Goal: Transaction & Acquisition: Purchase product/service

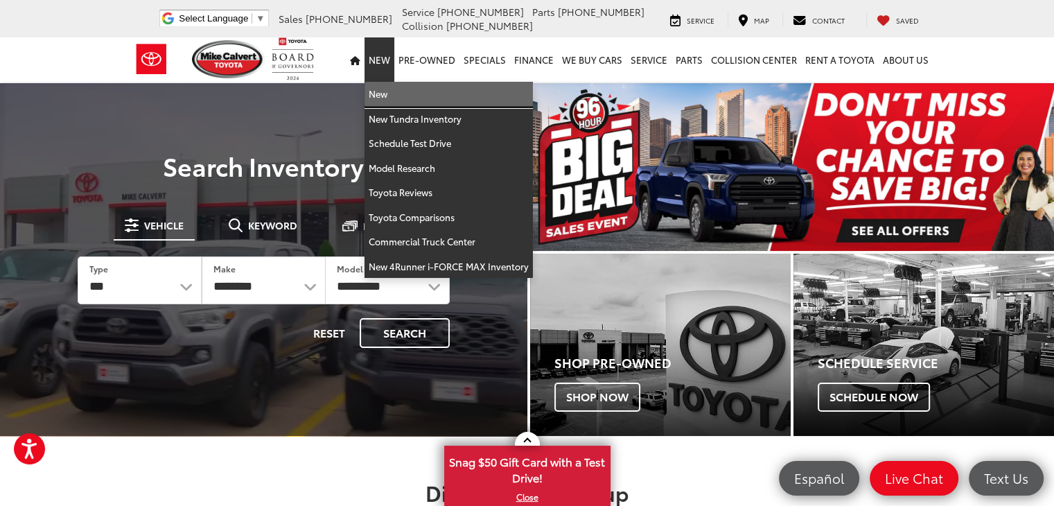
click at [378, 95] on link "New" at bounding box center [448, 94] width 168 height 25
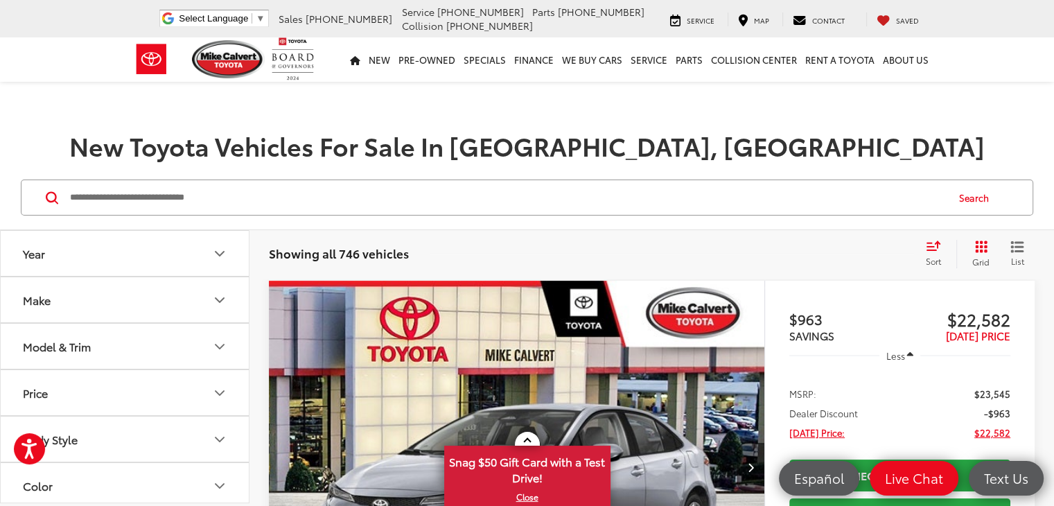
click at [218, 351] on icon "Model & Trim" at bounding box center [219, 346] width 17 height 17
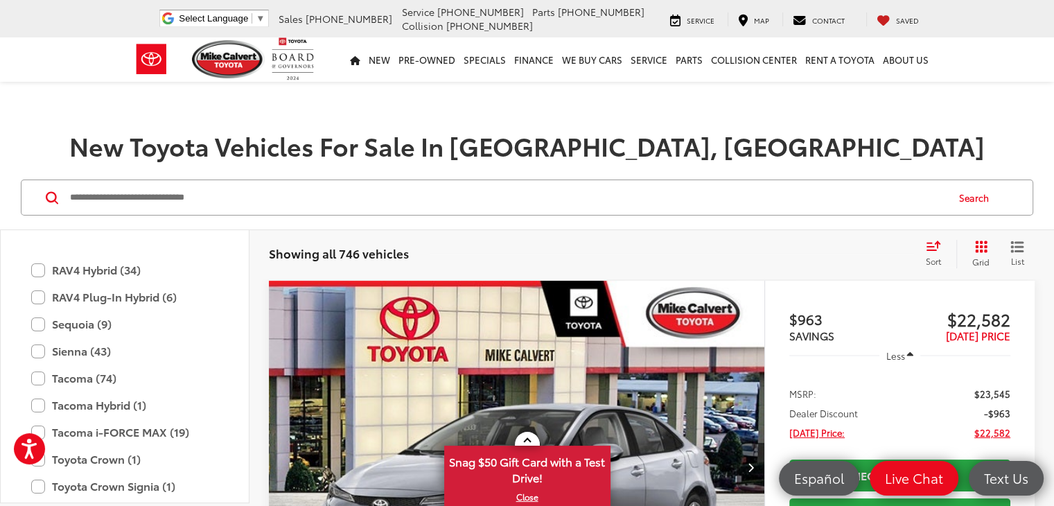
scroll to position [684, 0]
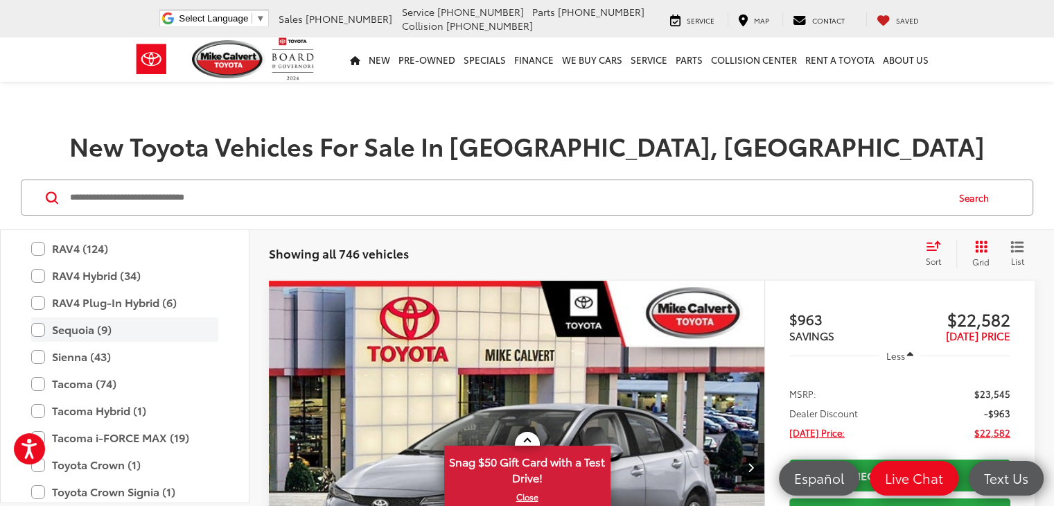
click at [36, 329] on label "Sequoia (9)" at bounding box center [124, 329] width 187 height 24
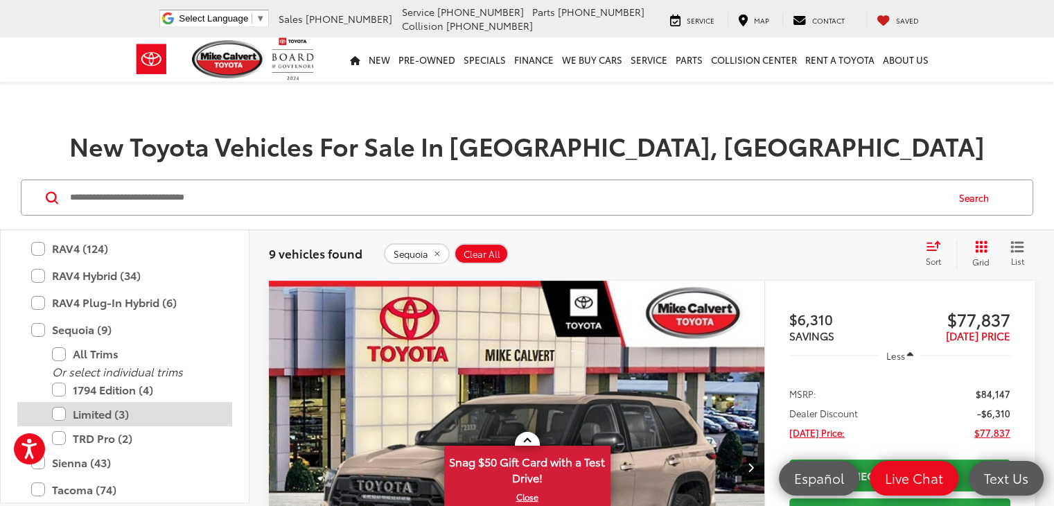
click at [64, 411] on label "Limited (3)" at bounding box center [135, 414] width 166 height 24
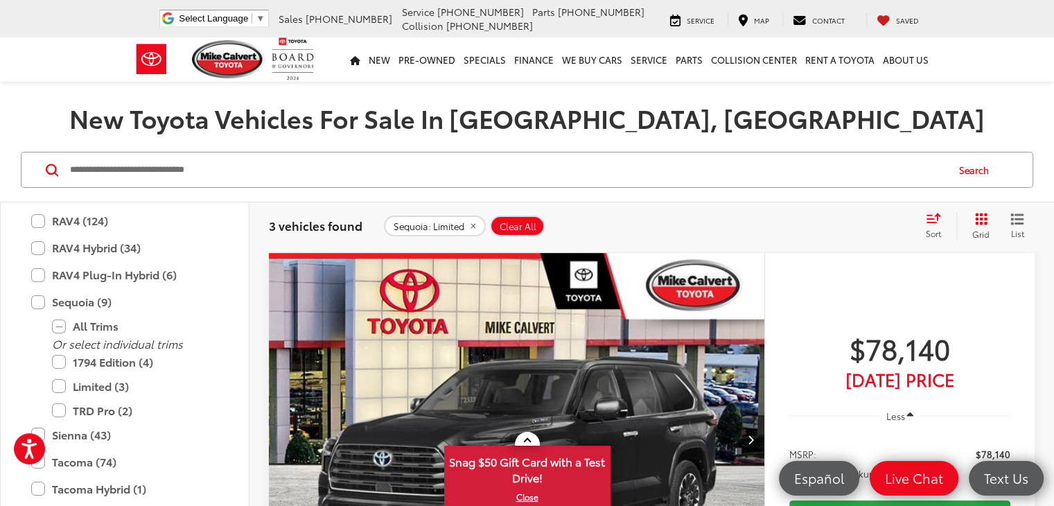
scroll to position [166, 0]
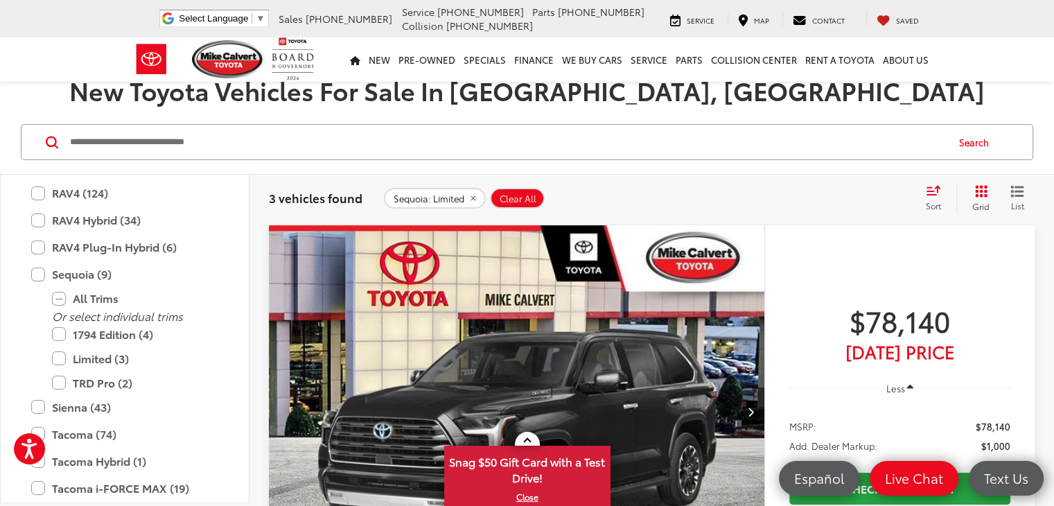
click at [0, 200] on div "Year Make Model & Trim Toyota Prius (3) All Trims Or select individual trims LE…" at bounding box center [124, 339] width 249 height 328
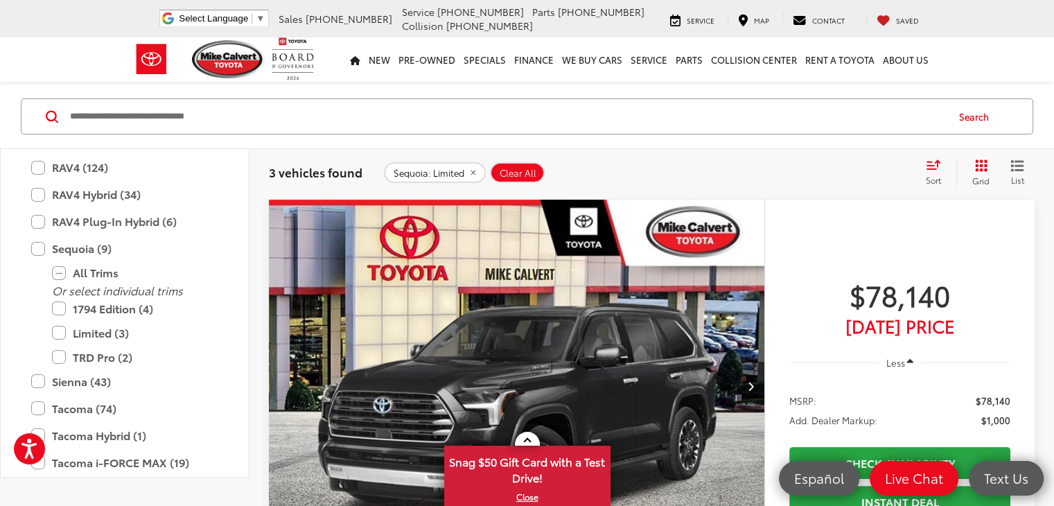
scroll to position [194, 0]
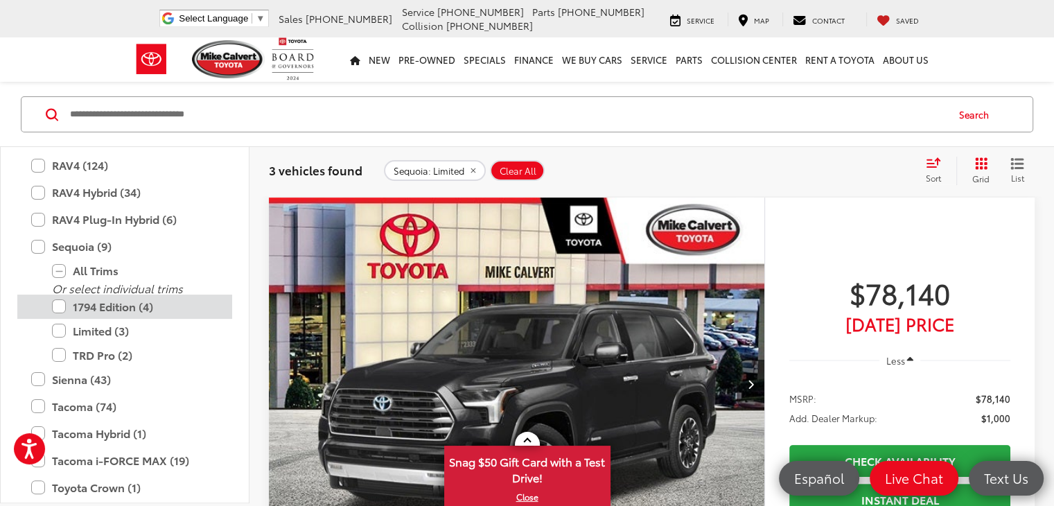
click at [58, 302] on label "1794 Edition (4)" at bounding box center [135, 306] width 166 height 24
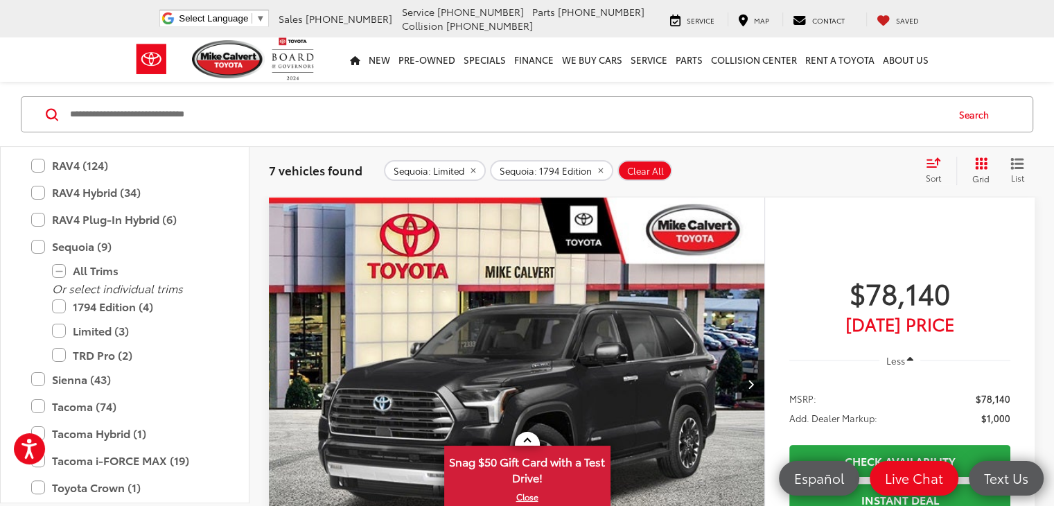
click at [0, 290] on div "Year Make Model & Trim Toyota Prius (3) All Trims Or select individual trims LE…" at bounding box center [124, 324] width 249 height 355
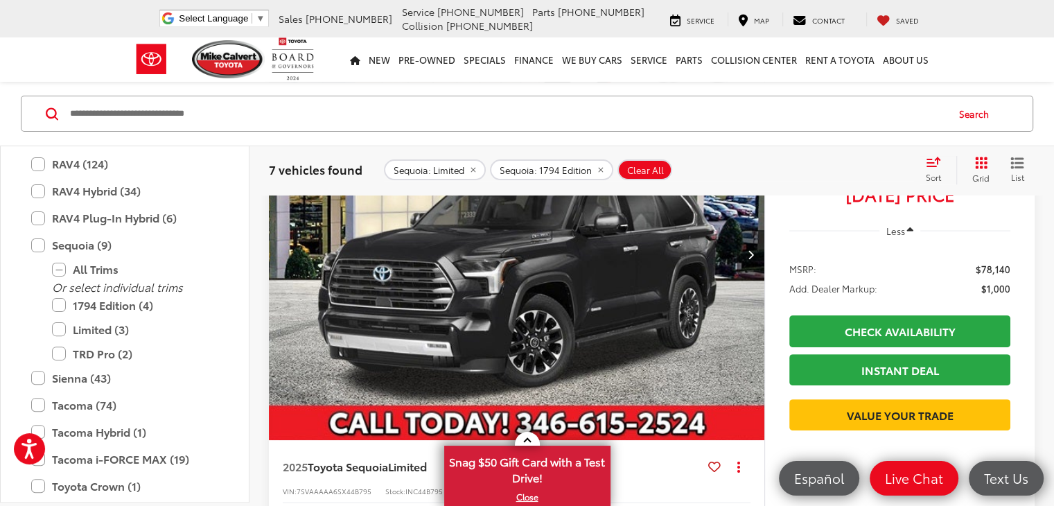
scroll to position [166, 0]
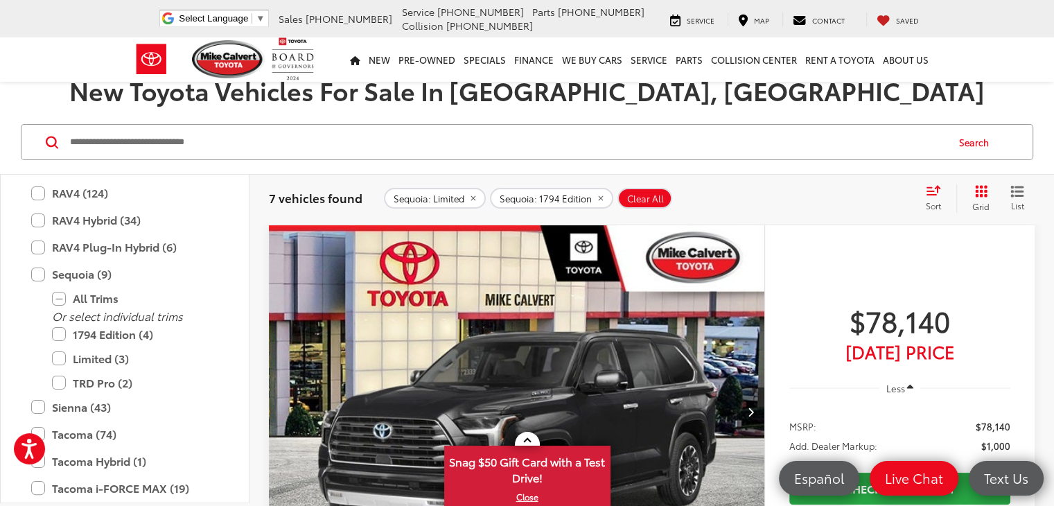
click at [388, 320] on img "2025 Toyota Sequoia Limited 0" at bounding box center [516, 411] width 497 height 373
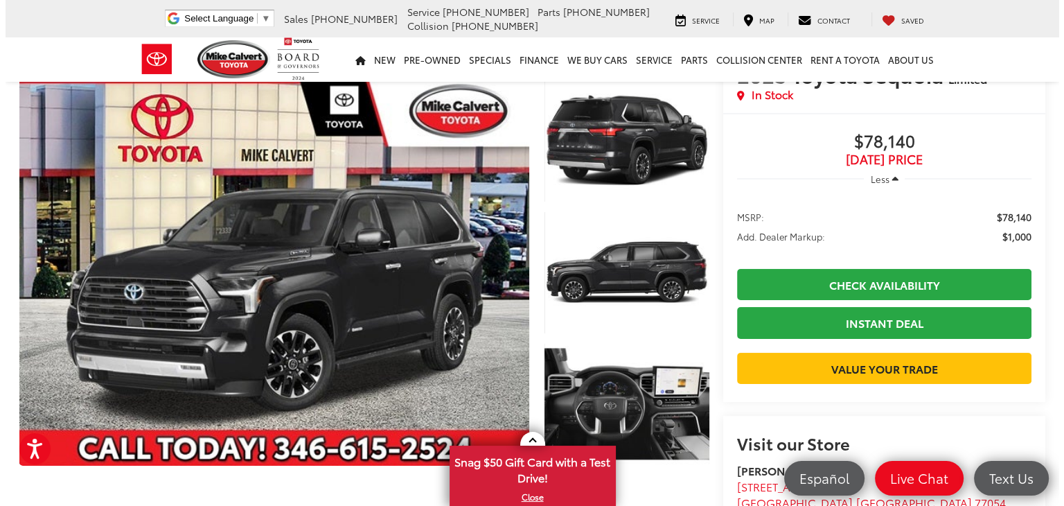
scroll to position [43, 0]
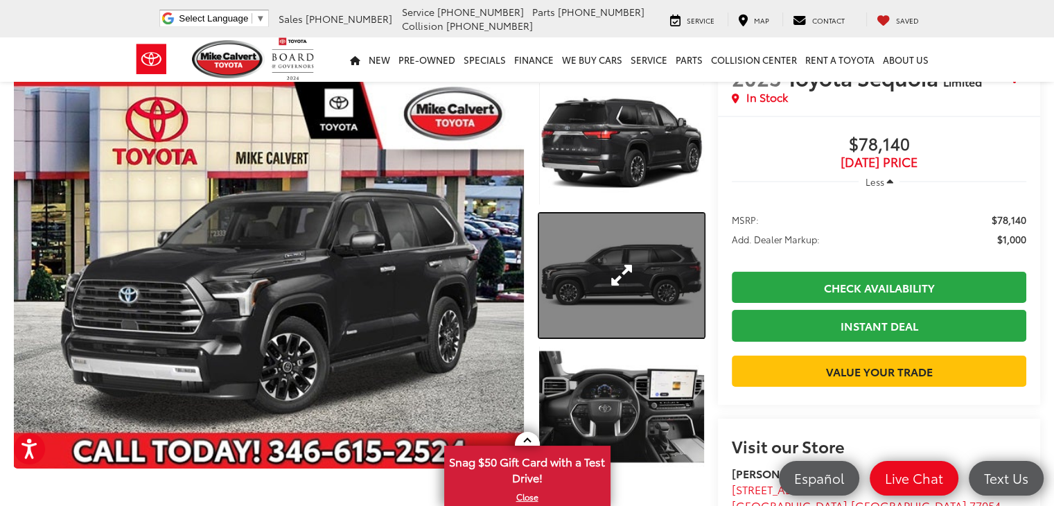
click at [648, 263] on link "Expand Photo 2" at bounding box center [621, 275] width 165 height 124
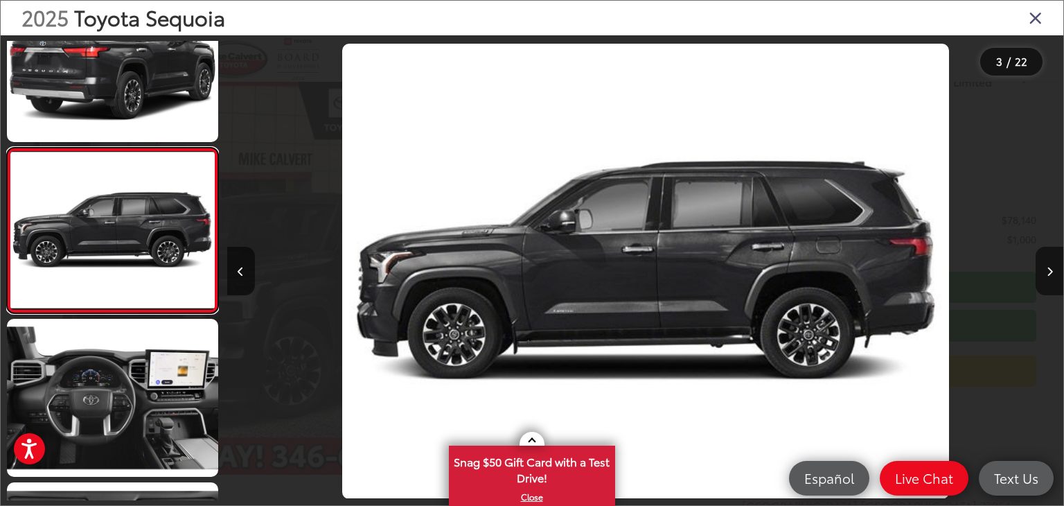
scroll to position [0, 1673]
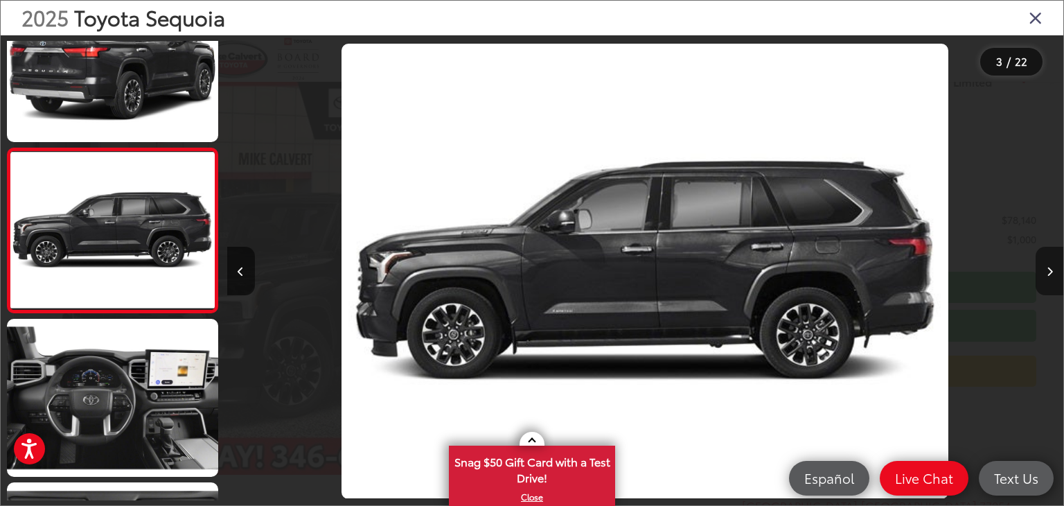
click at [1047, 267] on icon "Next image" at bounding box center [1050, 272] width 6 height 10
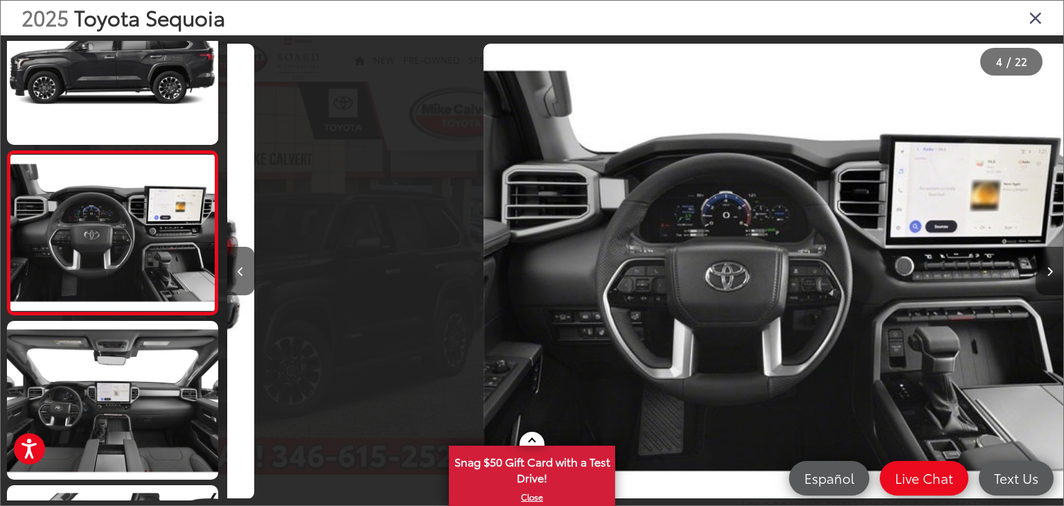
scroll to position [385, 0]
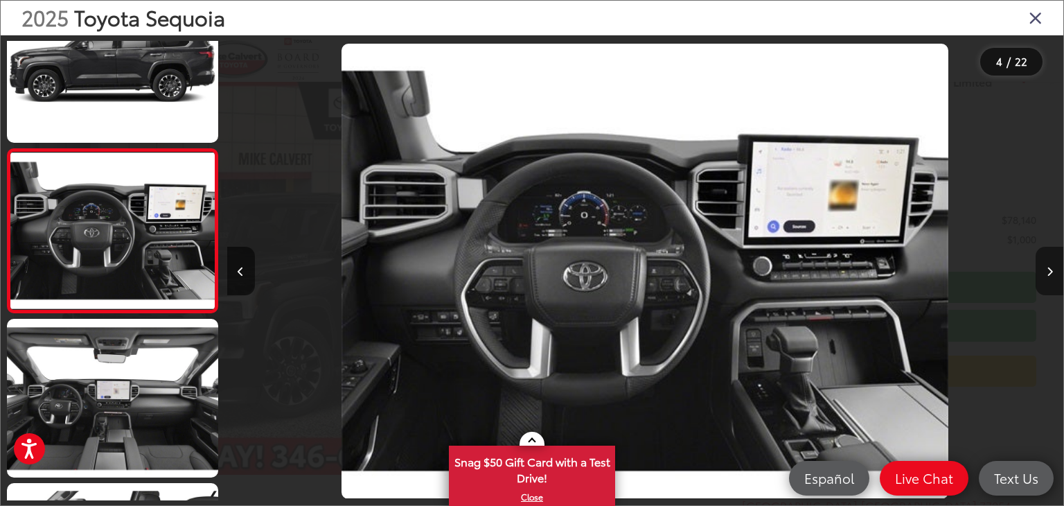
click at [1047, 267] on icon "Next image" at bounding box center [1050, 272] width 6 height 10
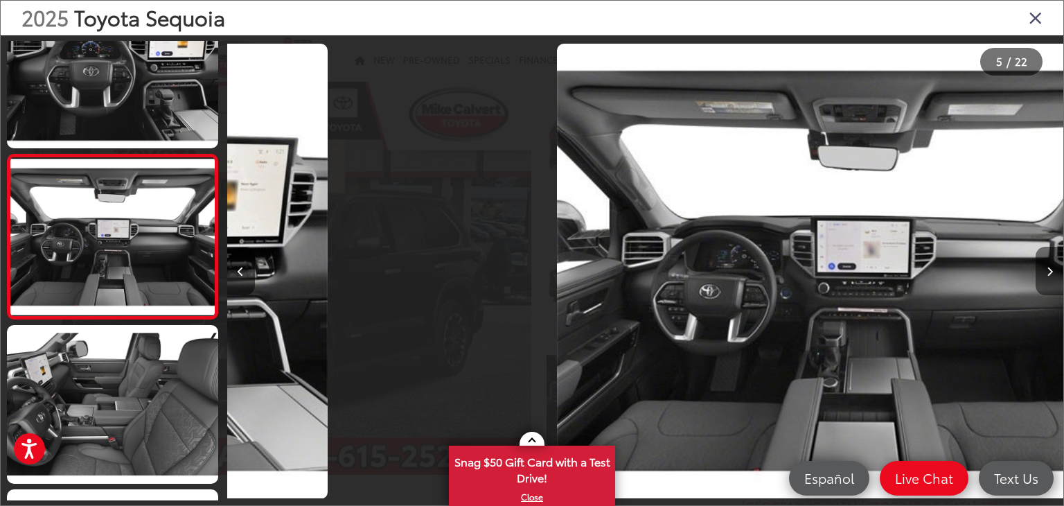
scroll to position [549, 0]
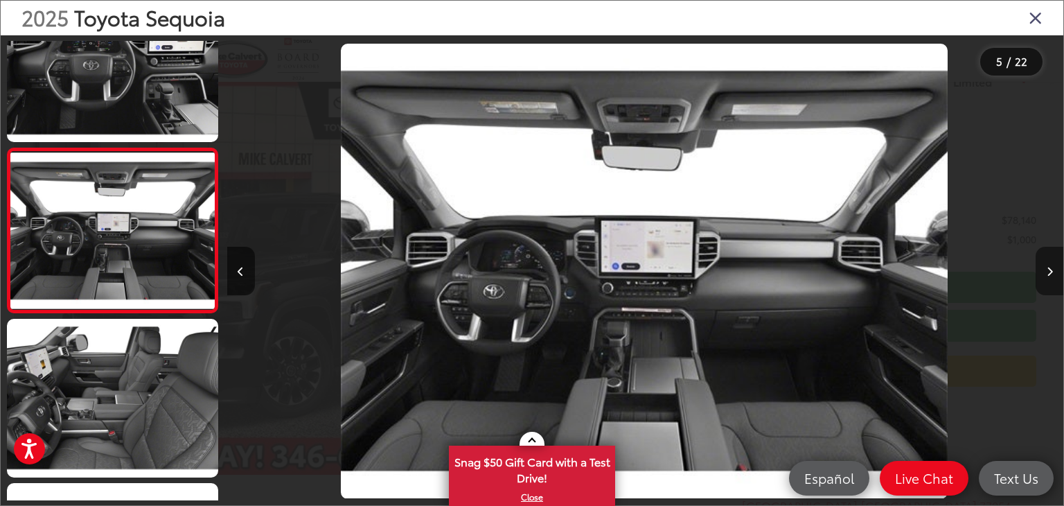
click at [1047, 267] on icon "Next image" at bounding box center [1050, 272] width 6 height 10
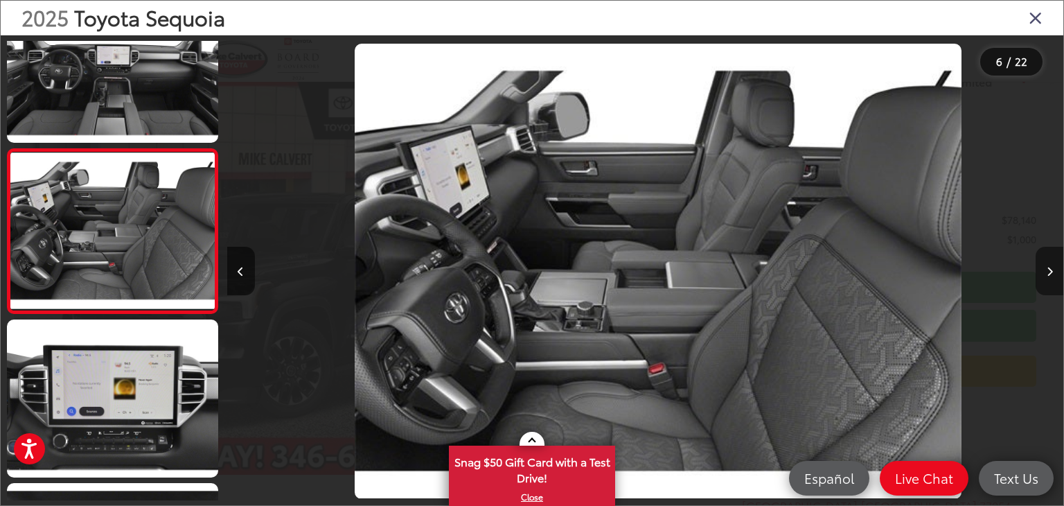
scroll to position [0, 4182]
